Goal: Information Seeking & Learning: Check status

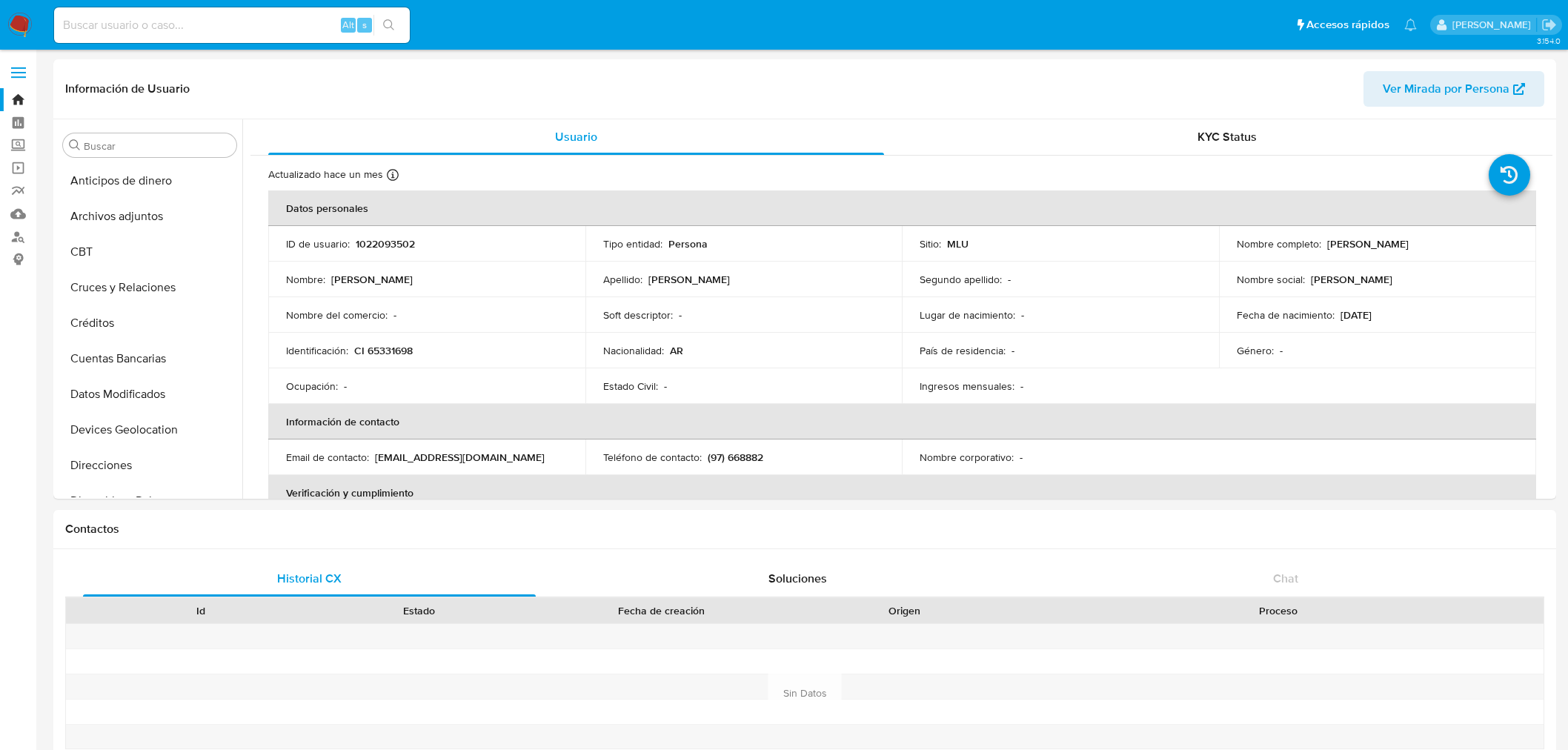
select select "10"
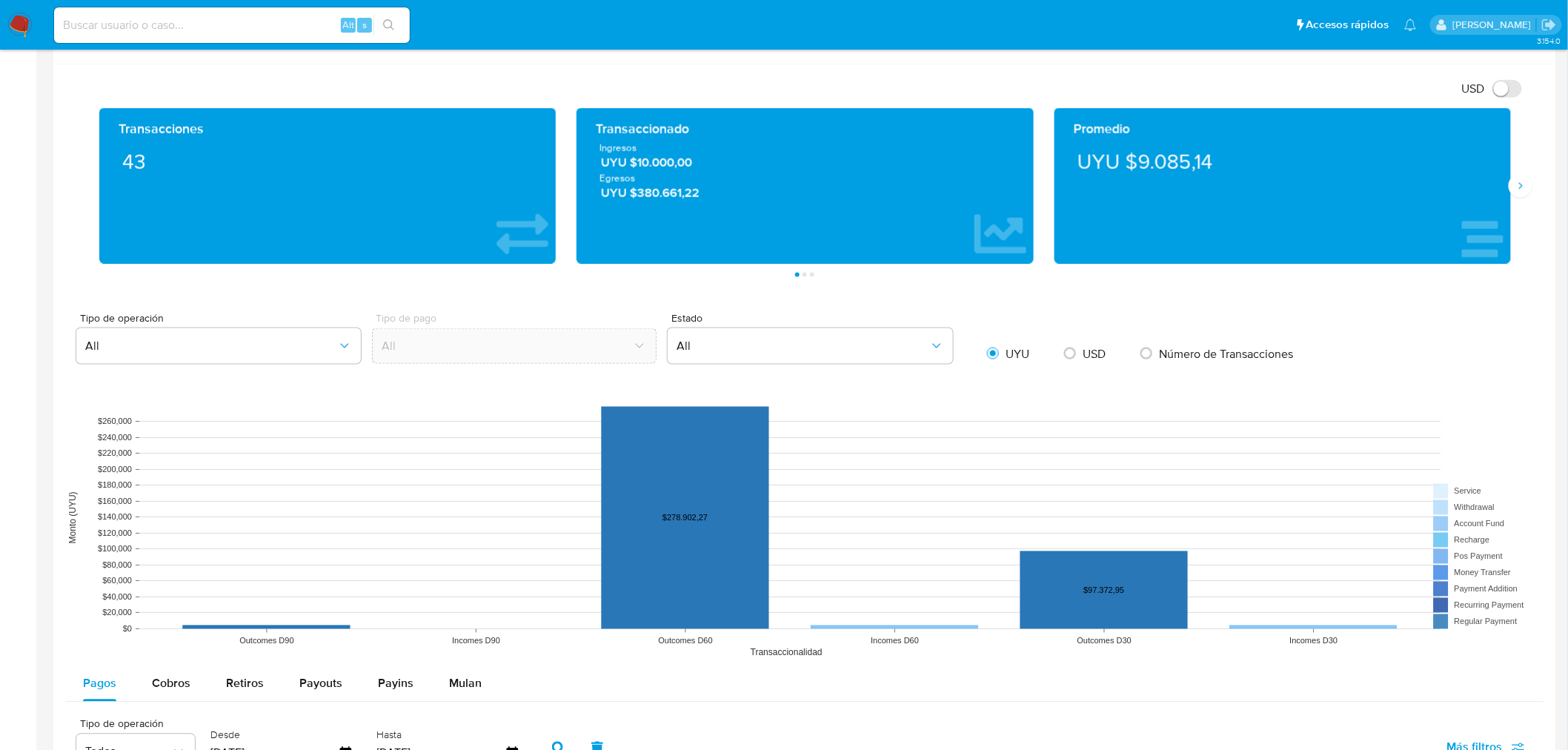
scroll to position [82, 0]
click at [233, 28] on input at bounding box center [231, 25] width 355 height 19
type input "1997744788"
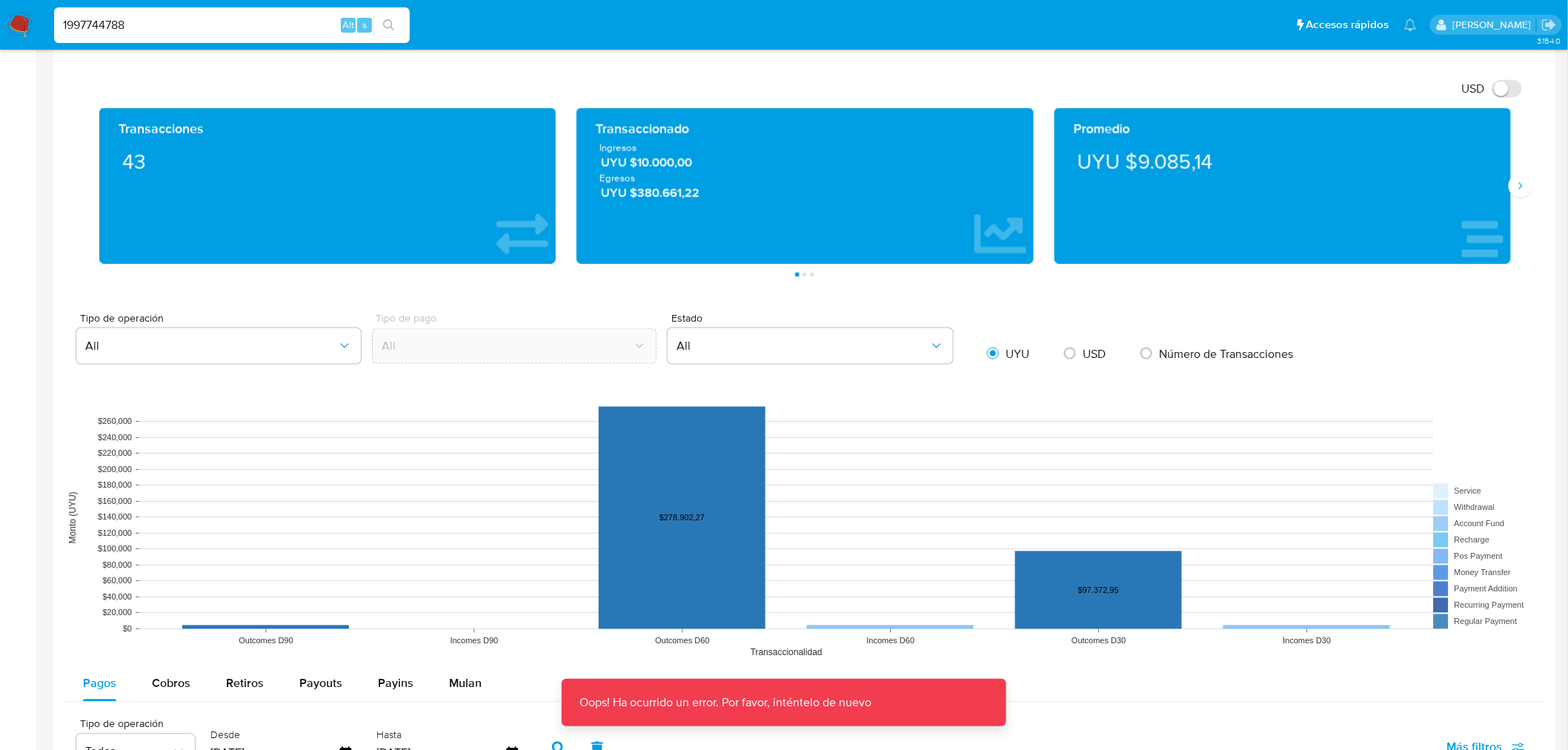
click at [242, 14] on div "1997744788 Alt s" at bounding box center [231, 25] width 355 height 36
click at [240, 20] on input "1997744788" at bounding box center [231, 25] width 355 height 19
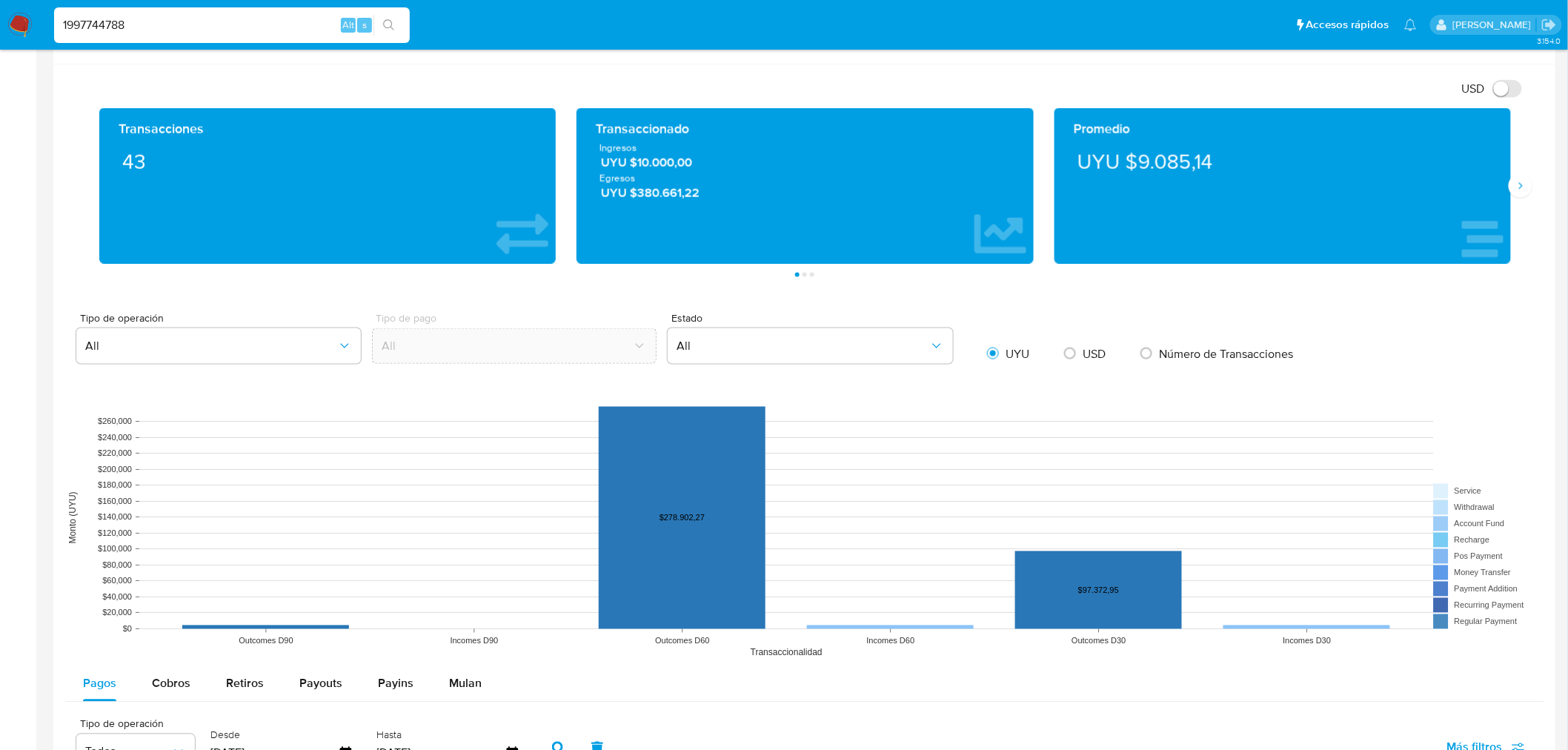
click at [14, 20] on img at bounding box center [20, 25] width 25 height 25
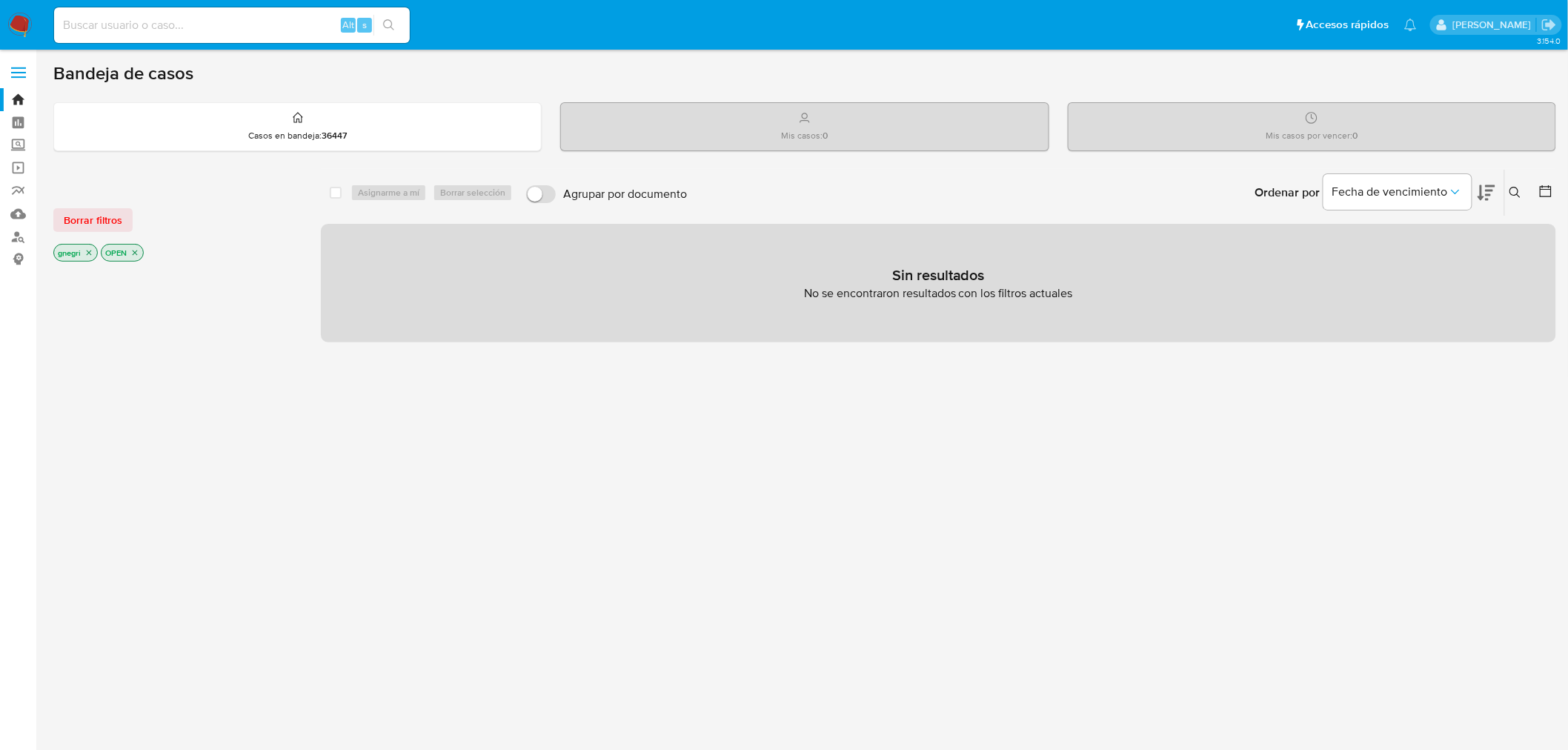
click at [238, 17] on input at bounding box center [231, 25] width 355 height 19
paste input "1997744788"
type input "1997744788"
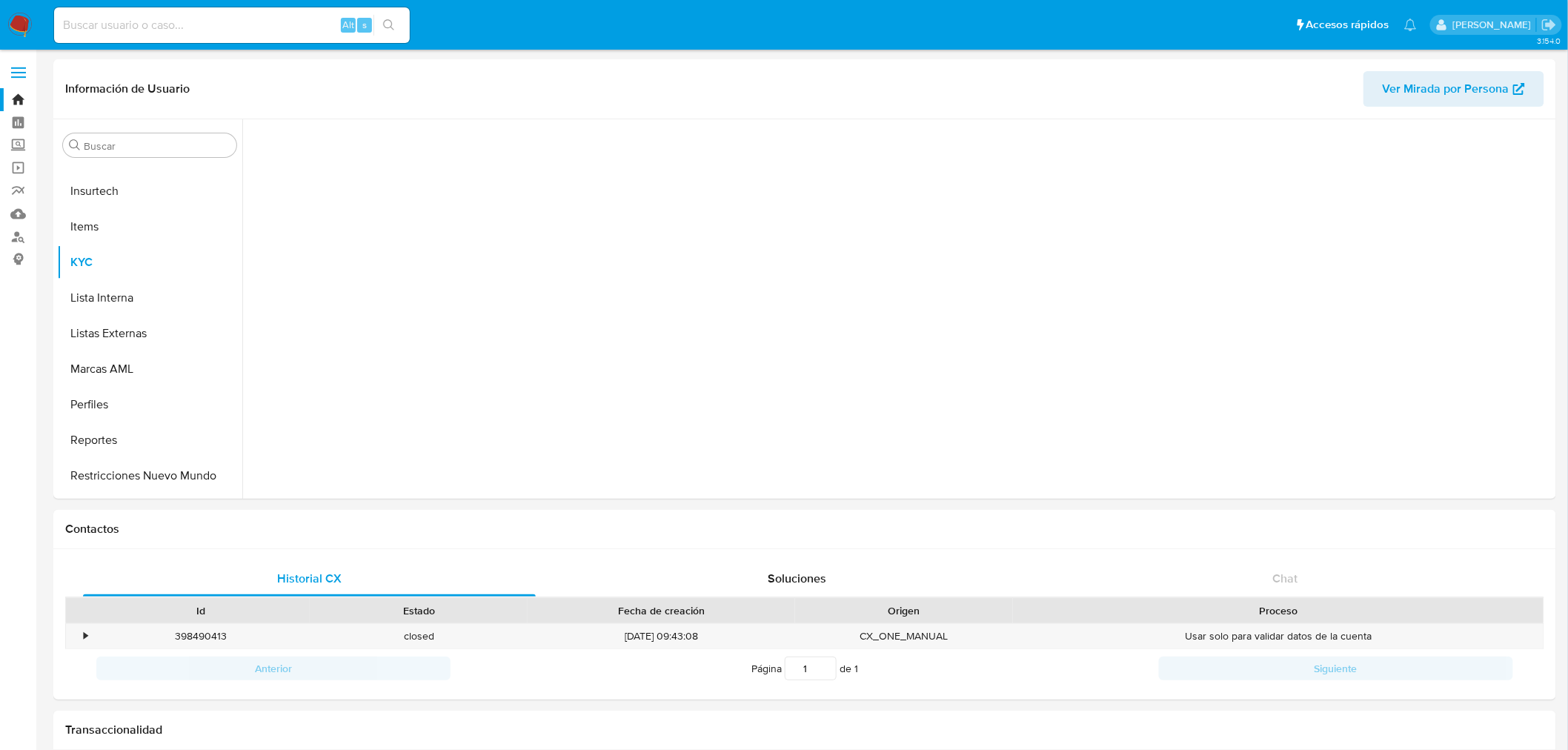
scroll to position [661, 0]
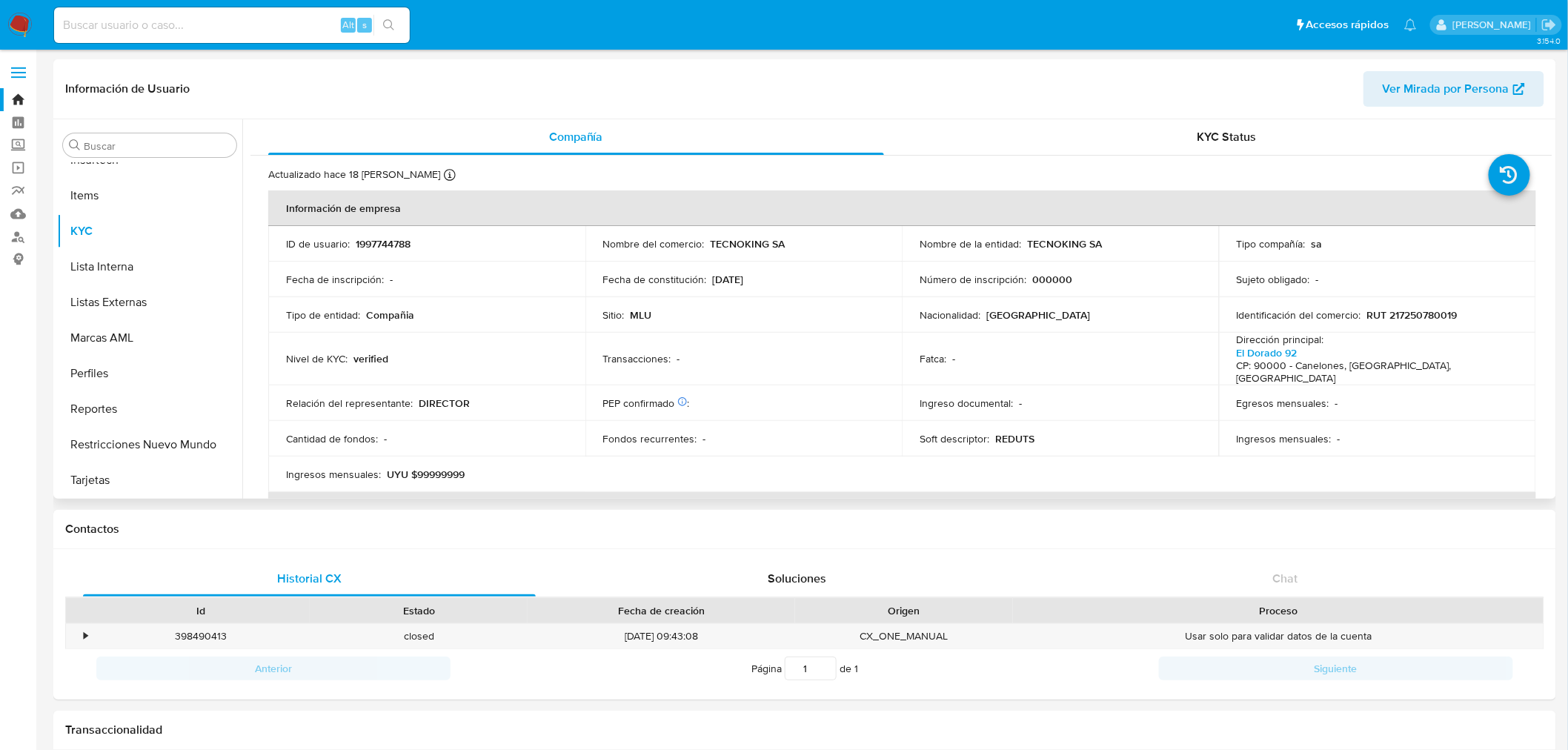
select select "10"
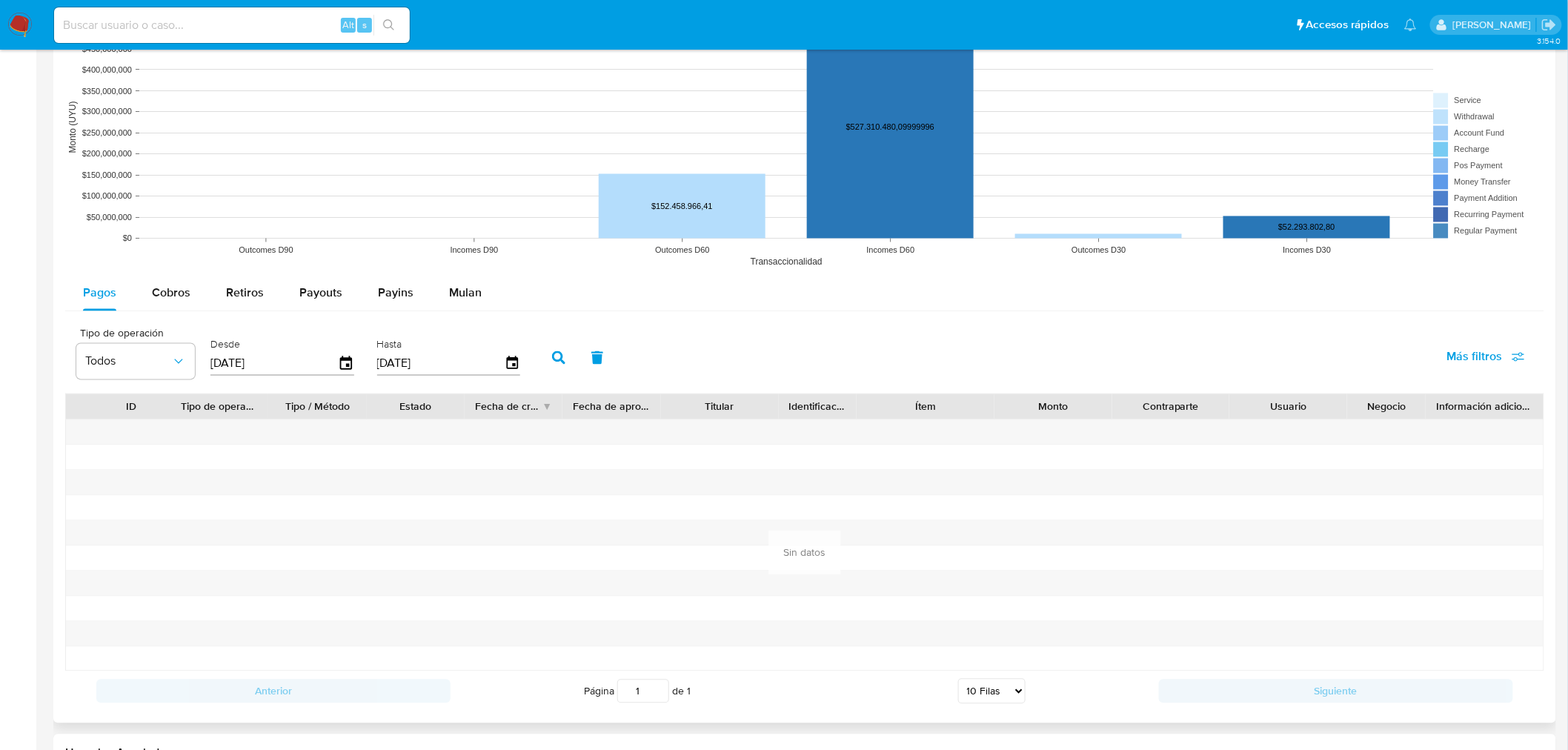
scroll to position [740, 0]
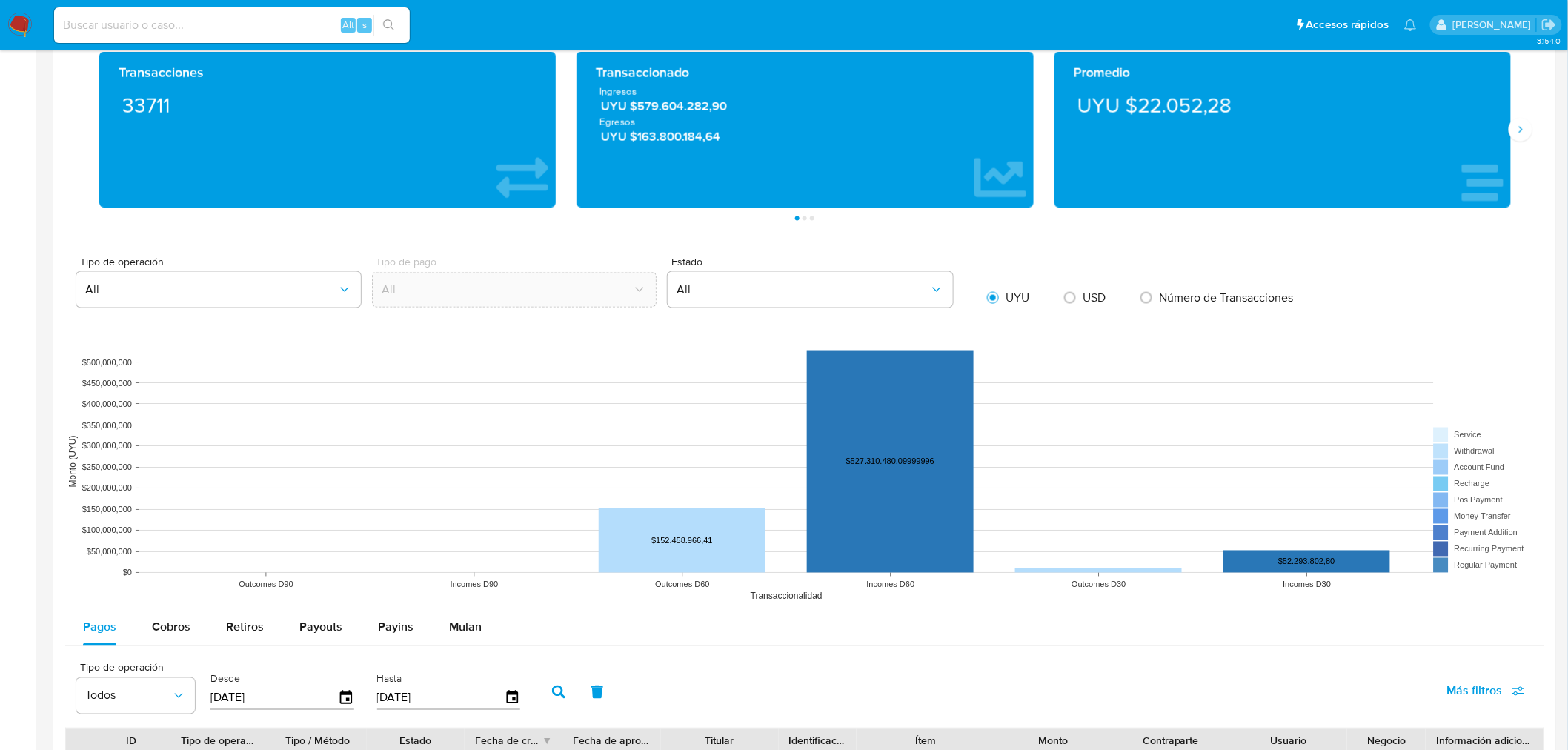
click at [1094, 305] on span "USD" at bounding box center [1095, 298] width 23 height 17
click at [1081, 305] on input "radio" at bounding box center [1070, 297] width 23 height 23
radio input "true"
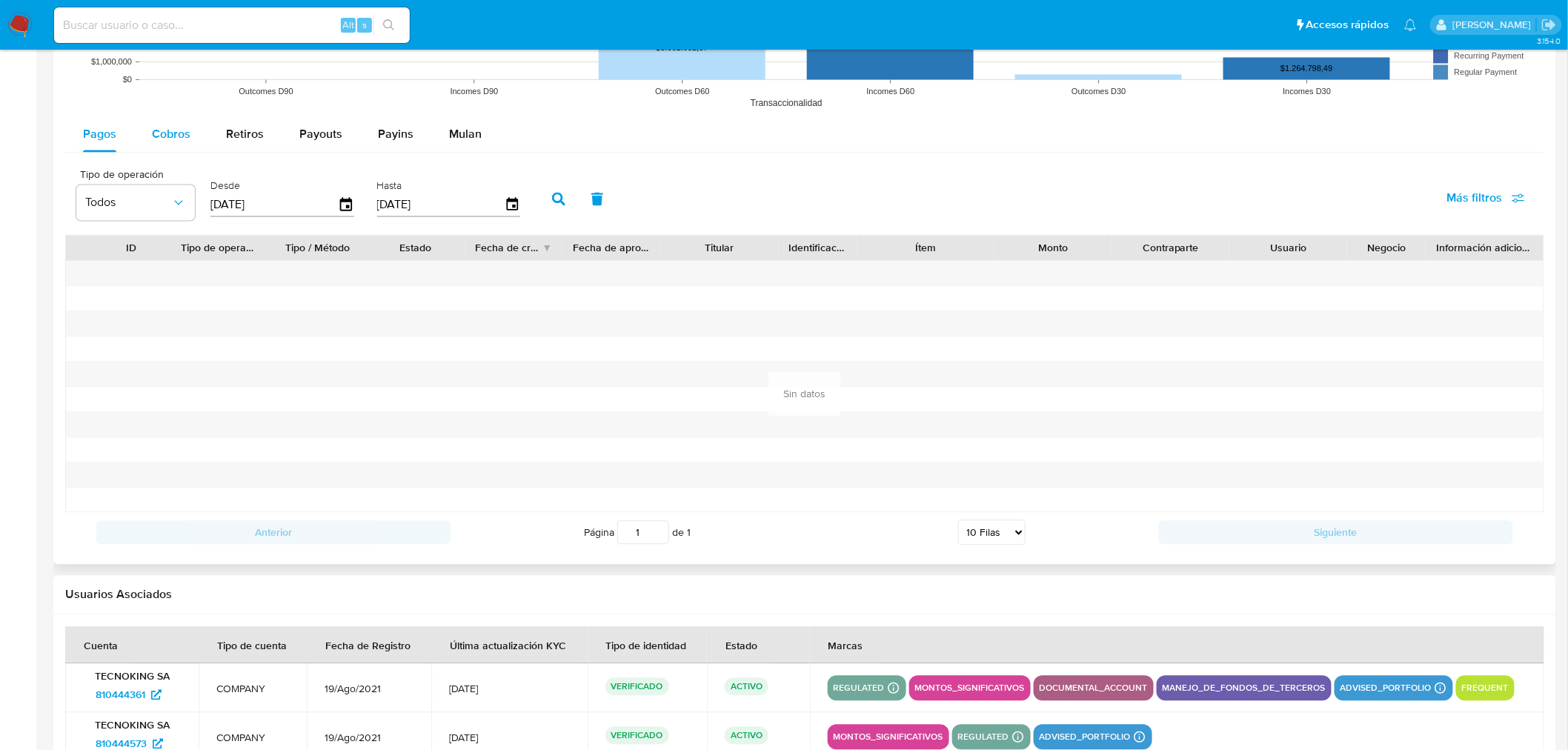
click at [152, 145] on div "Cobros" at bounding box center [171, 134] width 39 height 36
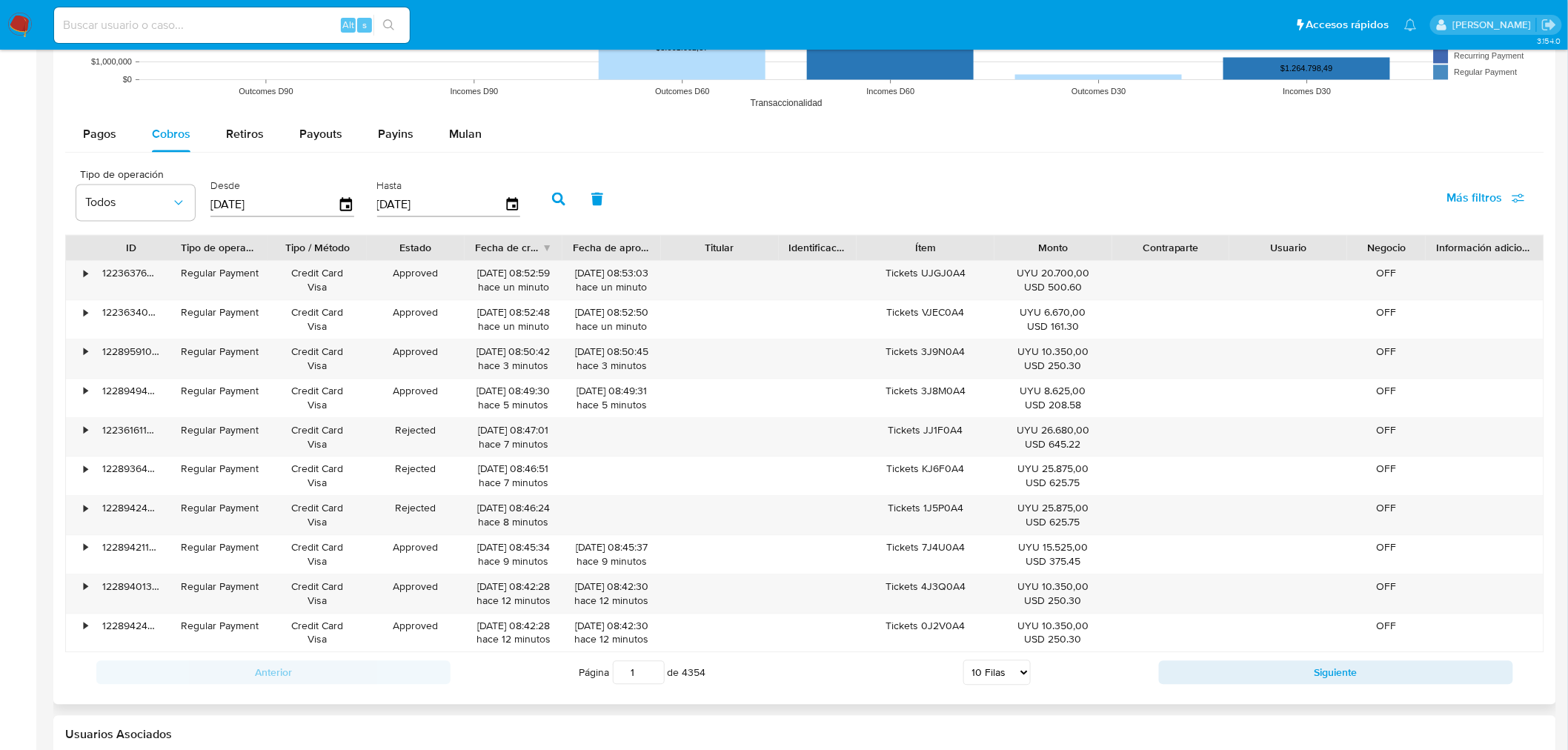
drag, startPoint x: 956, startPoint y: 252, endPoint x: 1025, endPoint y: 256, distance: 69.1
click at [1025, 256] on div "ID Tipo de operación Tipo / Método Estado Fecha de creación Fecha de aprobación…" at bounding box center [804, 248] width 1477 height 25
drag, startPoint x: 914, startPoint y: 242, endPoint x: 983, endPoint y: 260, distance: 71.3
click at [983, 260] on div "Ítem" at bounding box center [925, 248] width 137 height 25
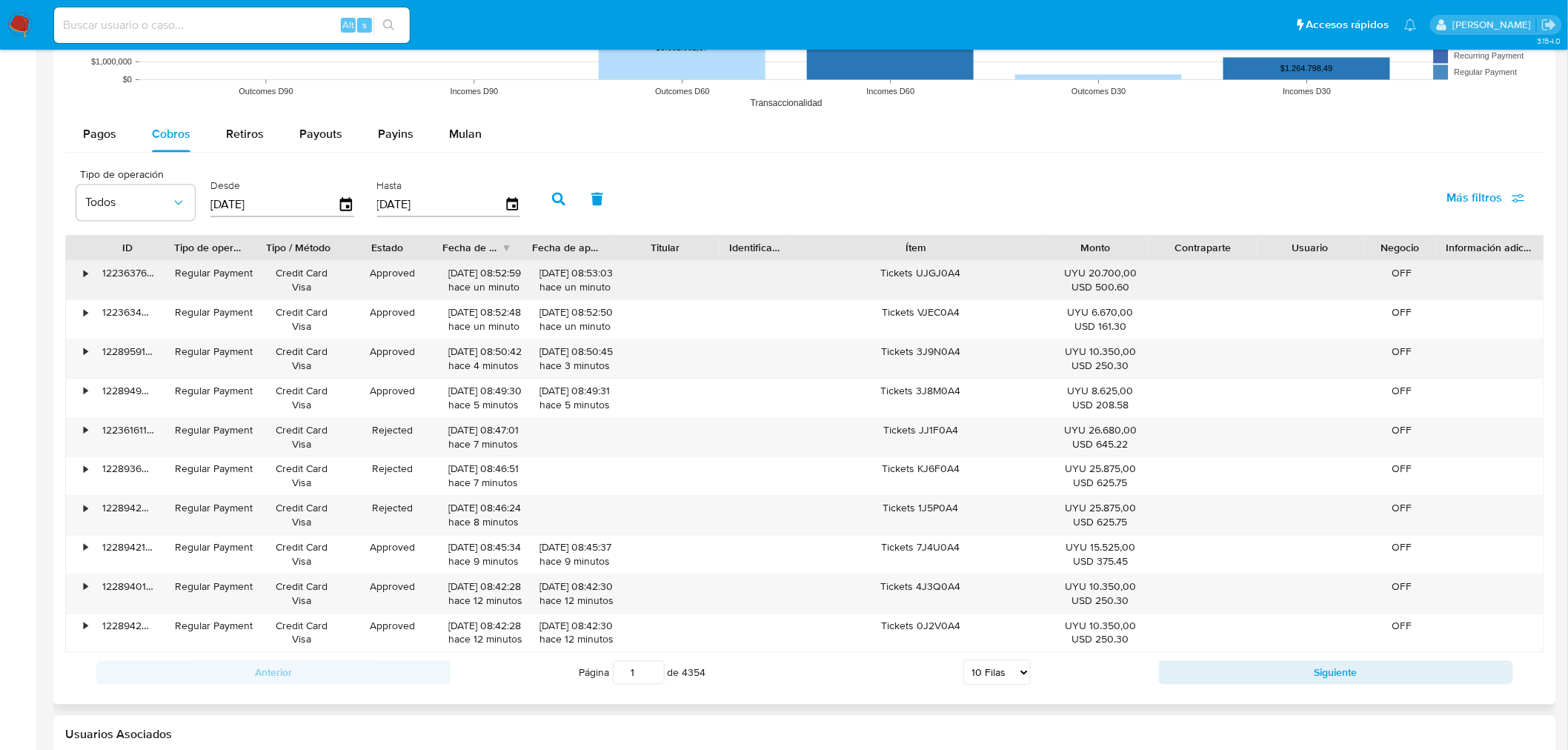
drag, startPoint x: 985, startPoint y: 253, endPoint x: 1069, endPoint y: 276, distance: 87.1
click at [1069, 276] on div "ID Tipo de operación Tipo / Método Estado Fecha de creación Fecha de aprobación…" at bounding box center [804, 443] width 1479 height 418
click at [1020, 662] on select "5 Filas 10 Filas 20 Filas 25 Filas 50 Filas 100 Filas" at bounding box center [997, 672] width 68 height 25
select select "50"
click at [963, 661] on select "5 Filas 10 Filas 20 Filas 25 Filas 50 Filas 100 Filas" at bounding box center [997, 672] width 68 height 25
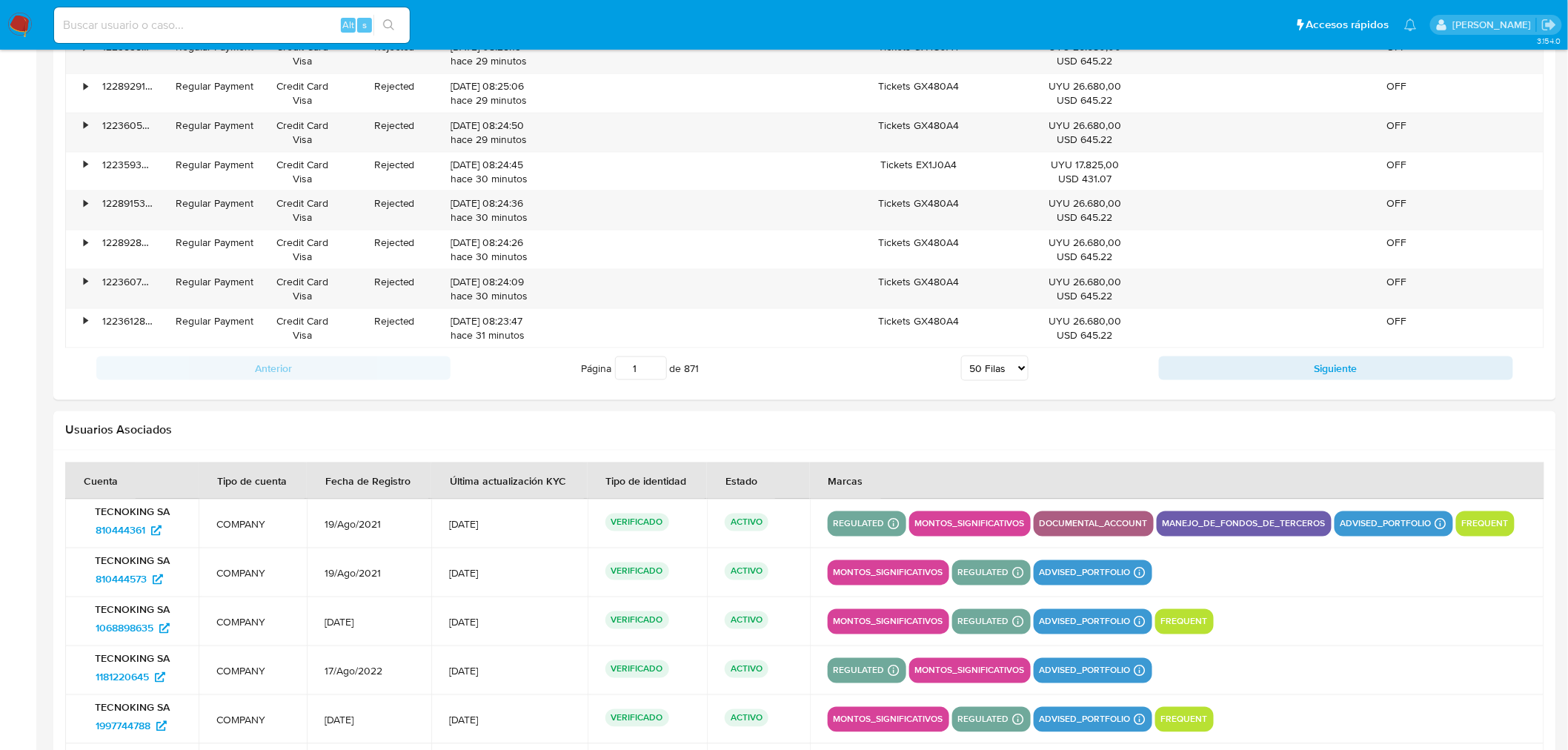
scroll to position [2865, 0]
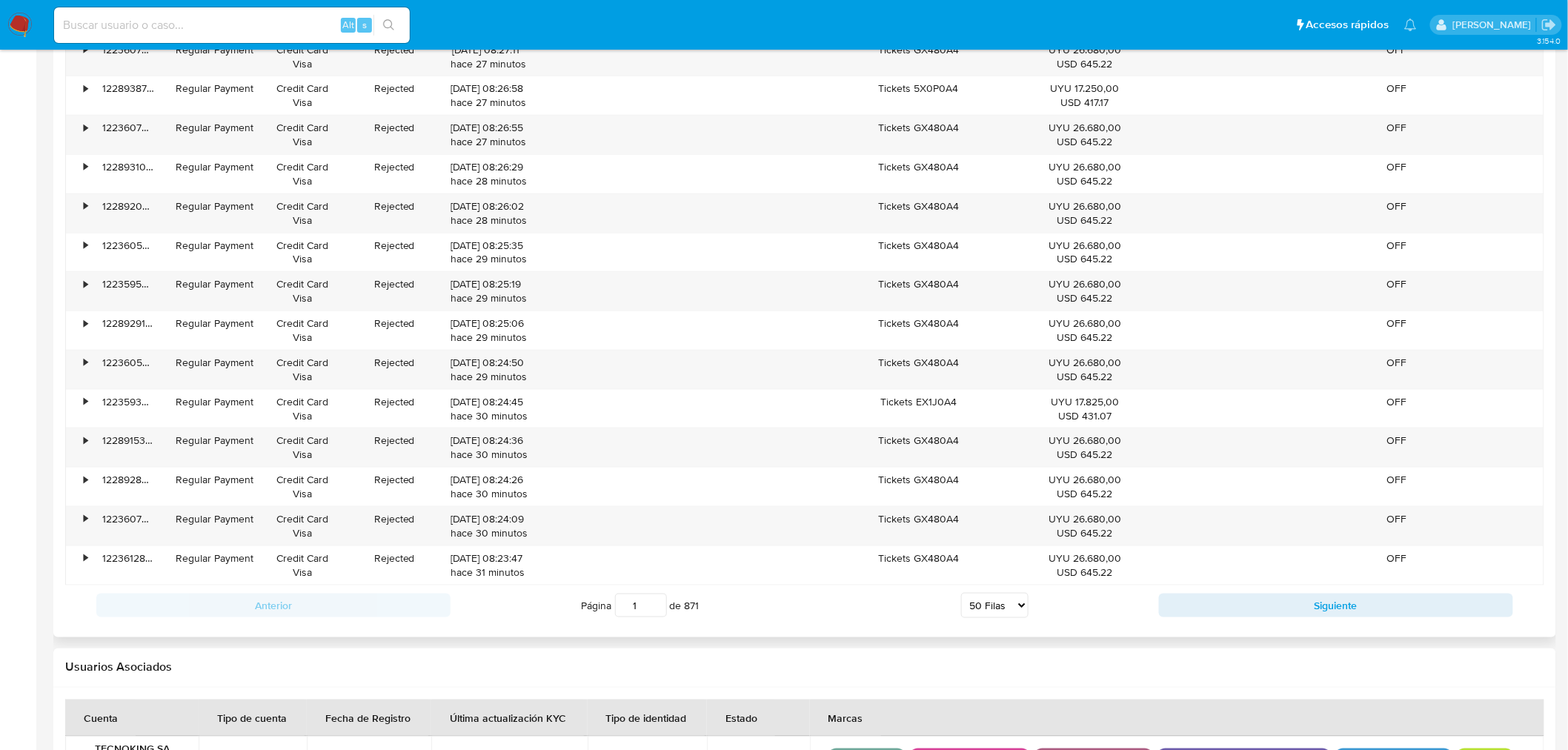
click at [1249, 596] on div "Anterior Página 1 de 871 5 [PERSON_NAME] 10 [PERSON_NAME] 20 [PERSON_NAME] 25 […" at bounding box center [804, 605] width 1479 height 40
click at [1249, 605] on button "Siguiente" at bounding box center [1336, 605] width 354 height 23
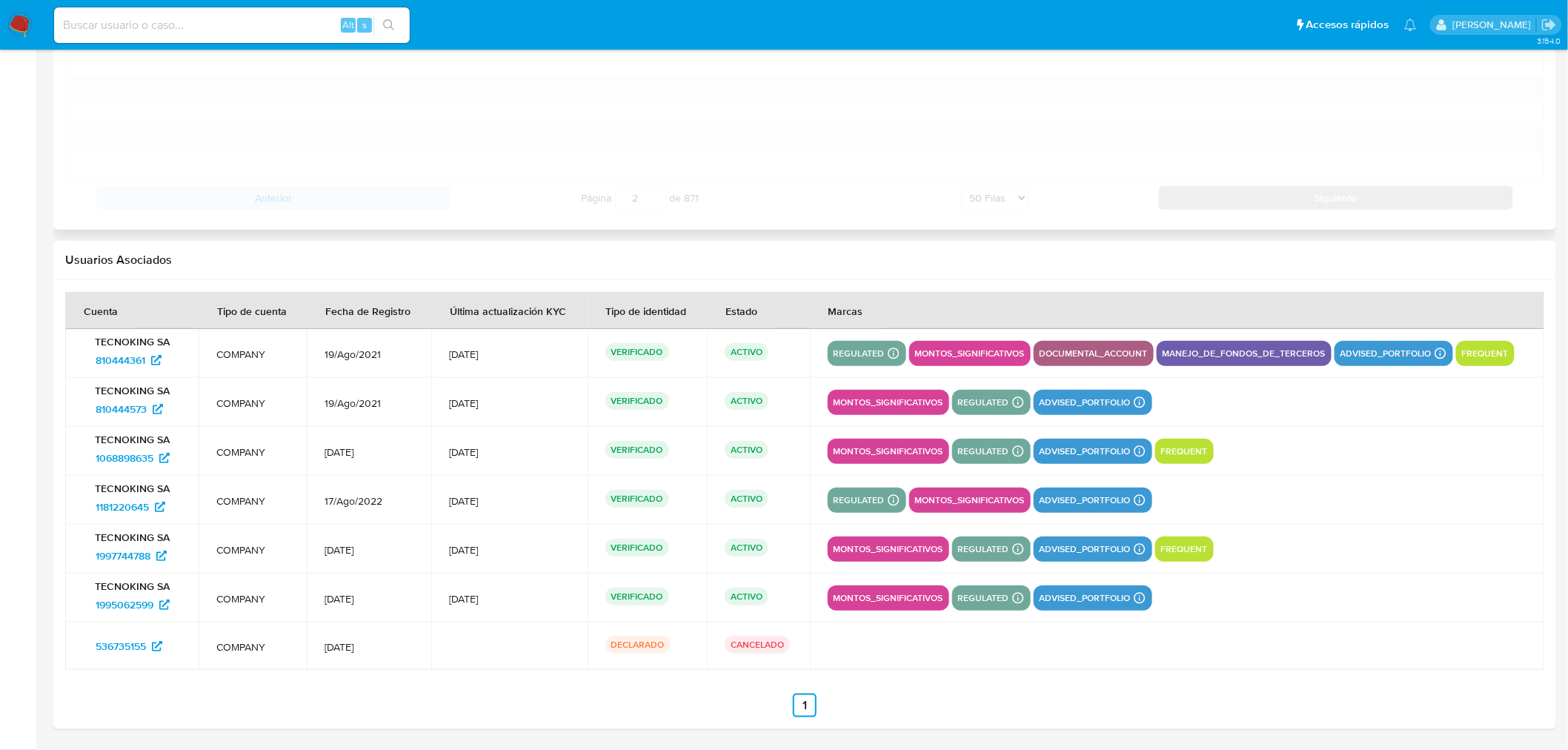
scroll to position [2578, 0]
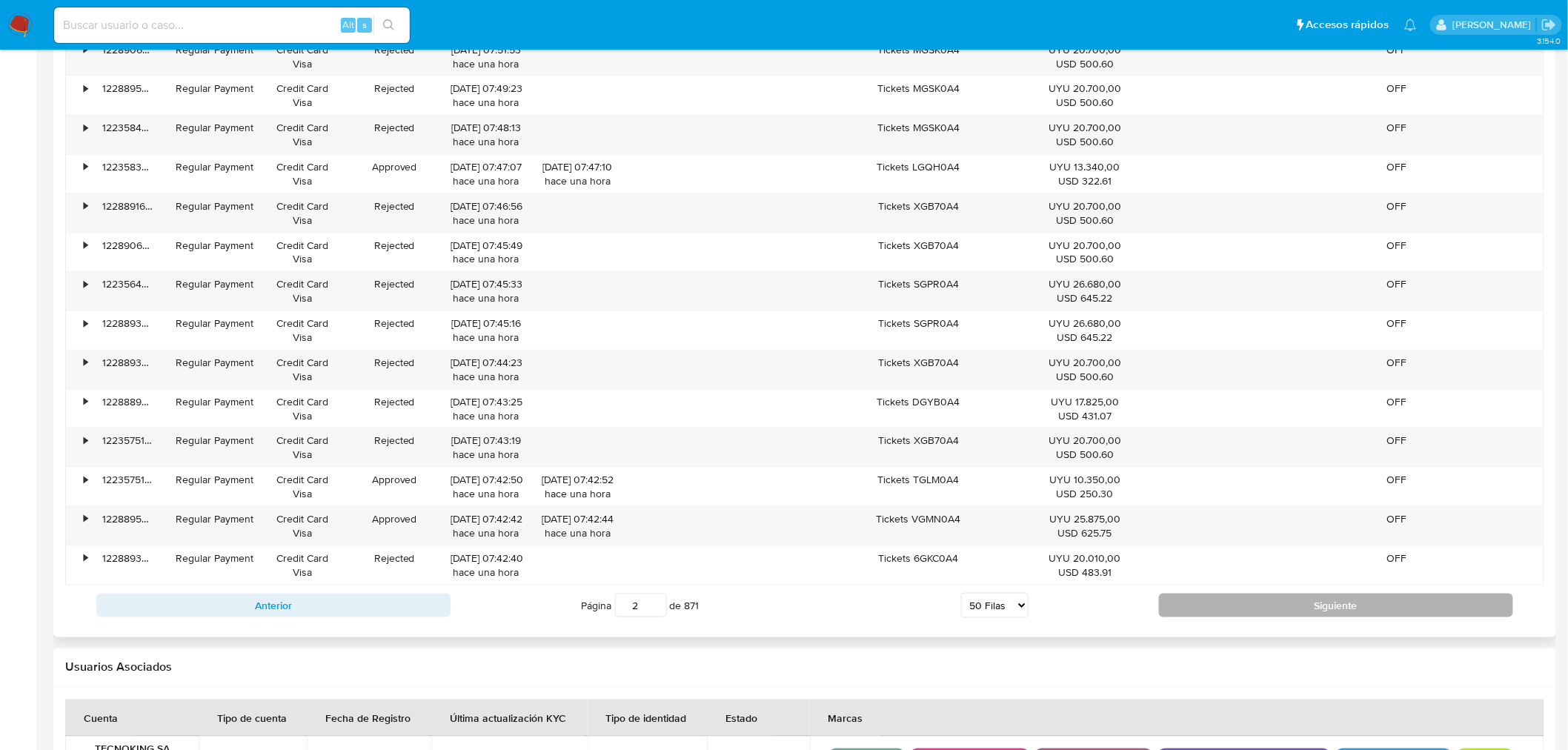
click at [1353, 616] on button "Siguiente" at bounding box center [1336, 605] width 354 height 23
click at [1373, 610] on button "Siguiente" at bounding box center [1336, 605] width 354 height 23
type input "4"
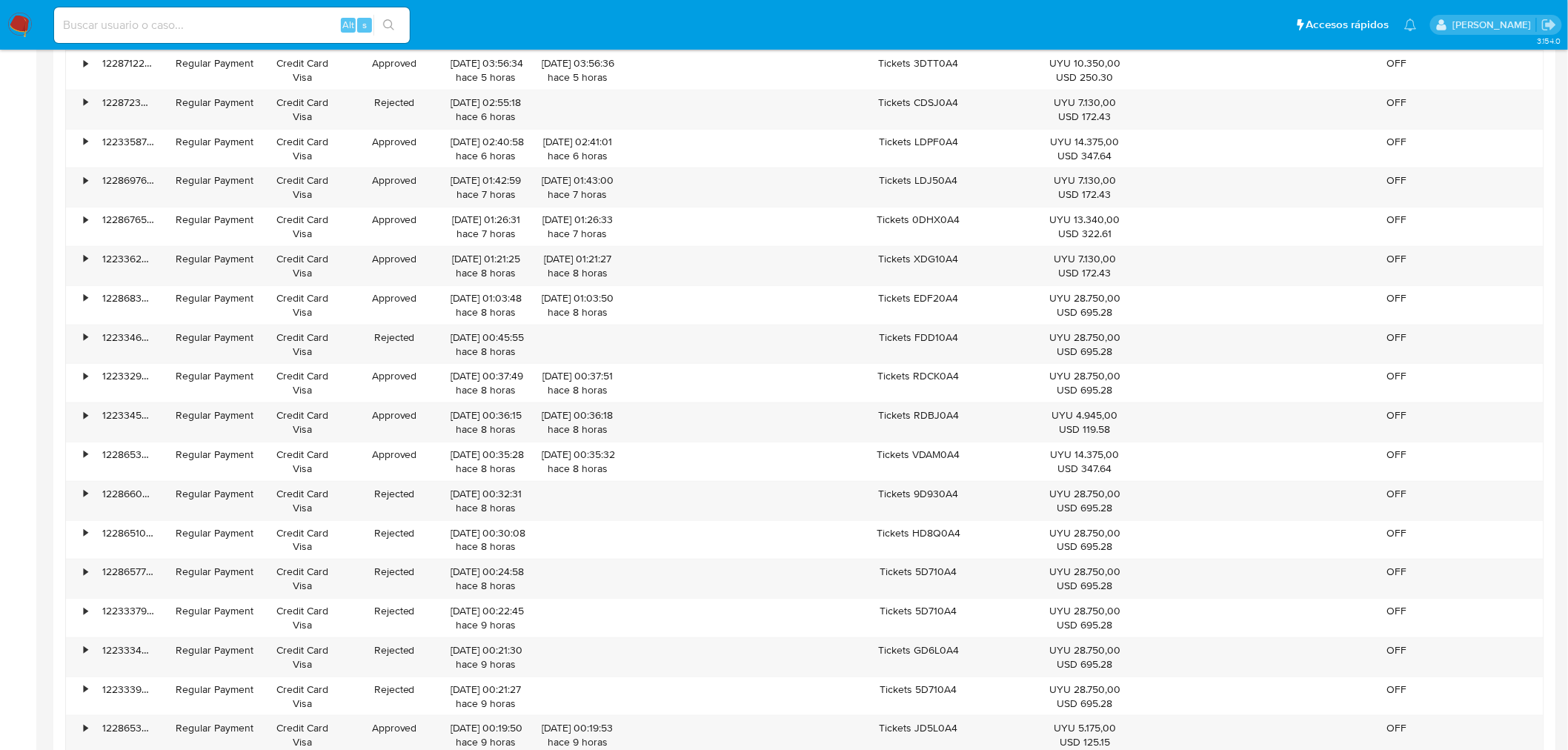
scroll to position [2865, 0]
